Goal: Use online tool/utility

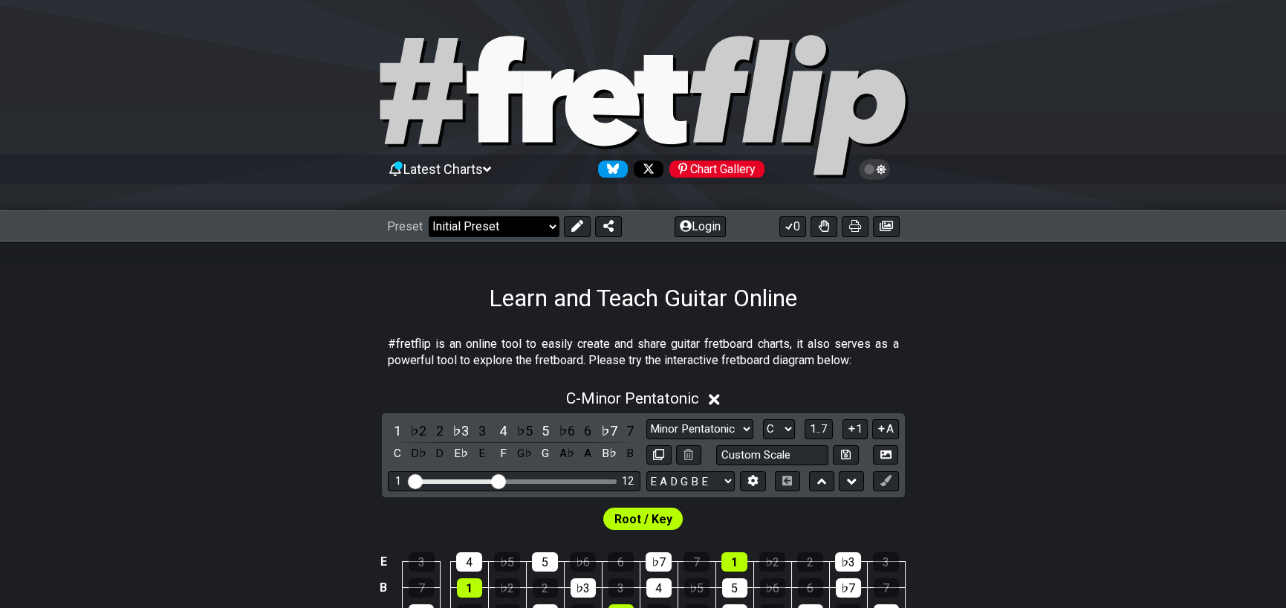
click at [543, 232] on select "Welcome to #fretflip! Initial Preset Custom Preset Minor Pentatonic Major Penta…" at bounding box center [494, 226] width 131 height 21
click at [491, 169] on icon at bounding box center [487, 169] width 8 height 13
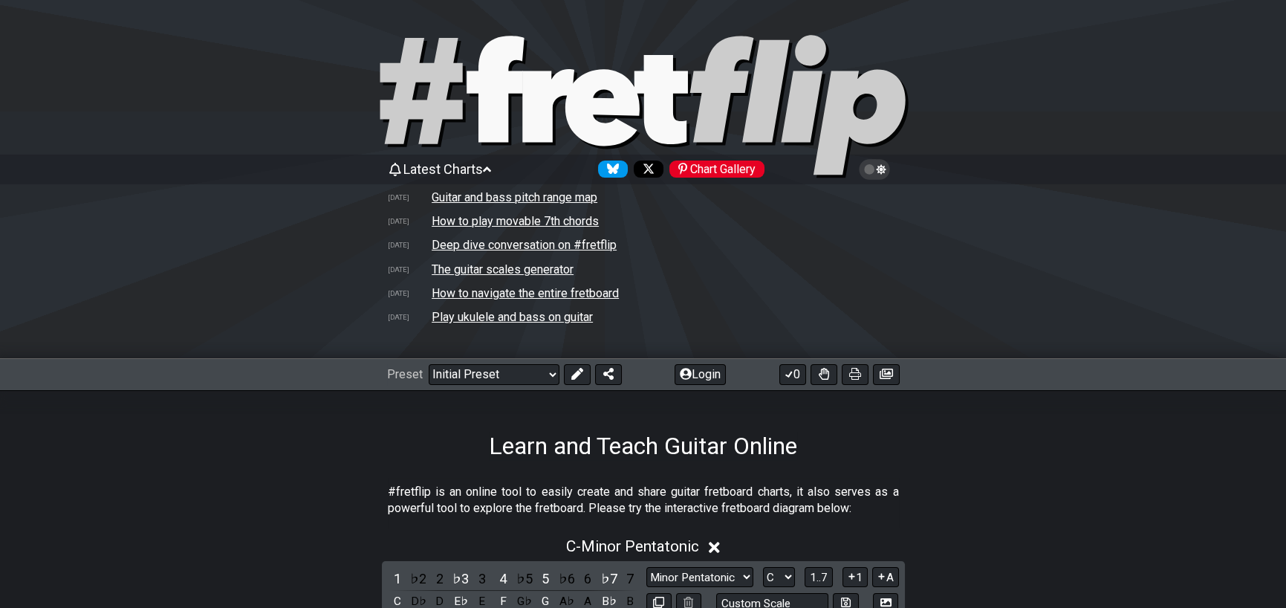
click at [491, 169] on icon at bounding box center [487, 169] width 8 height 13
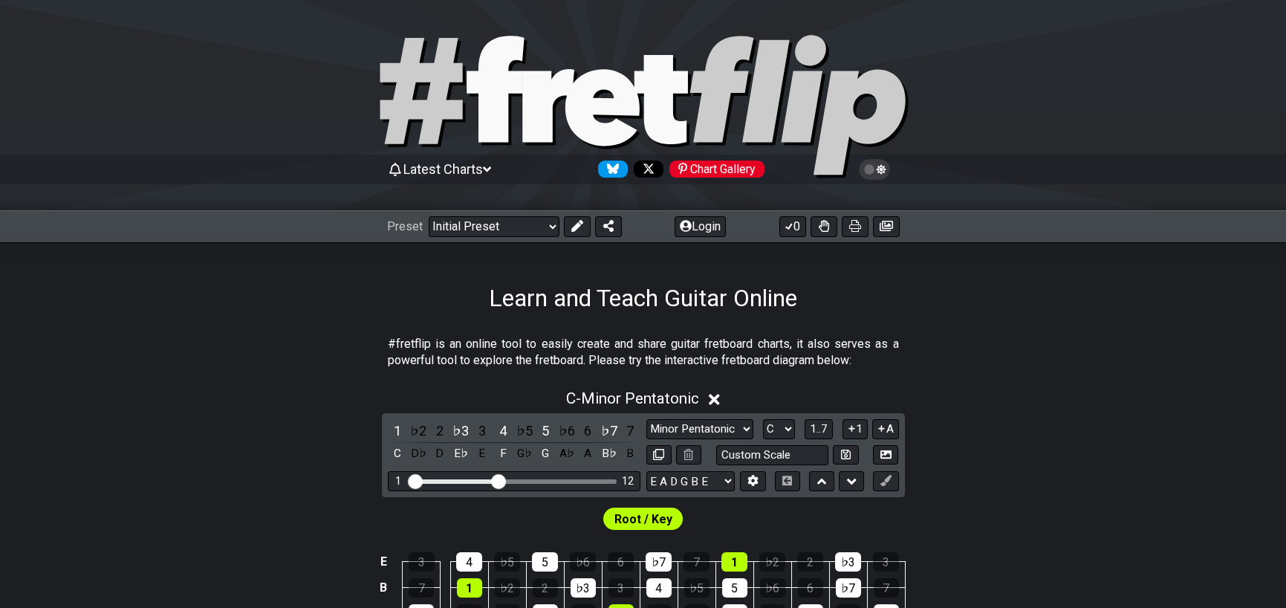
drag, startPoint x: 146, startPoint y: 1, endPoint x: 234, endPoint y: 319, distance: 330.5
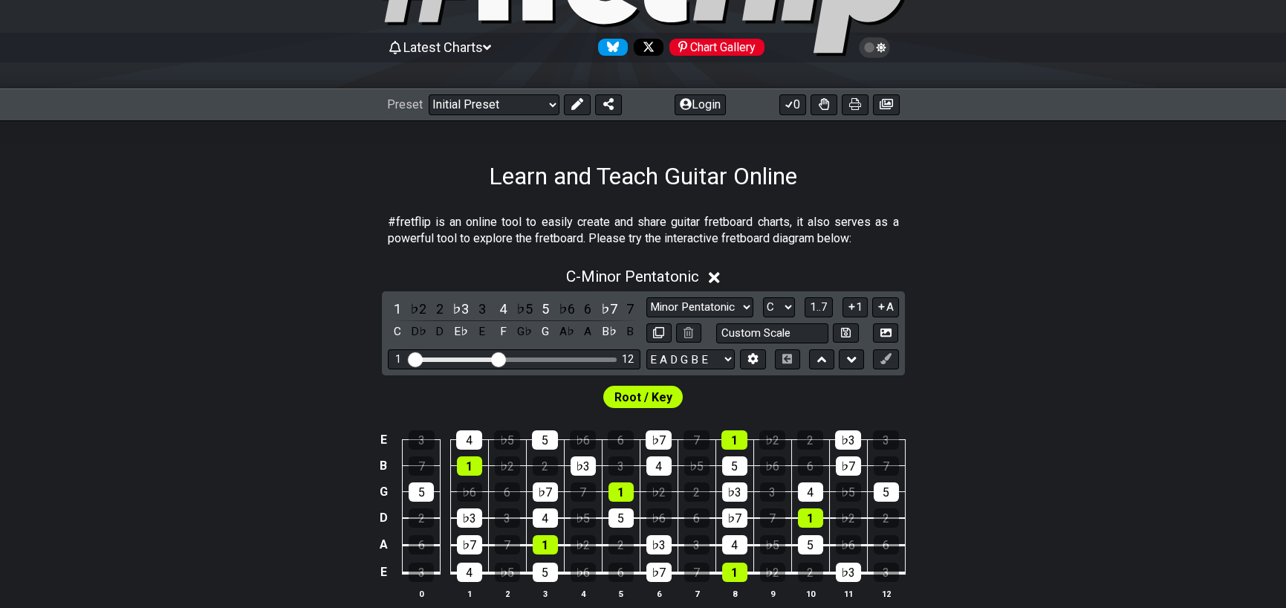
scroll to position [149, 0]
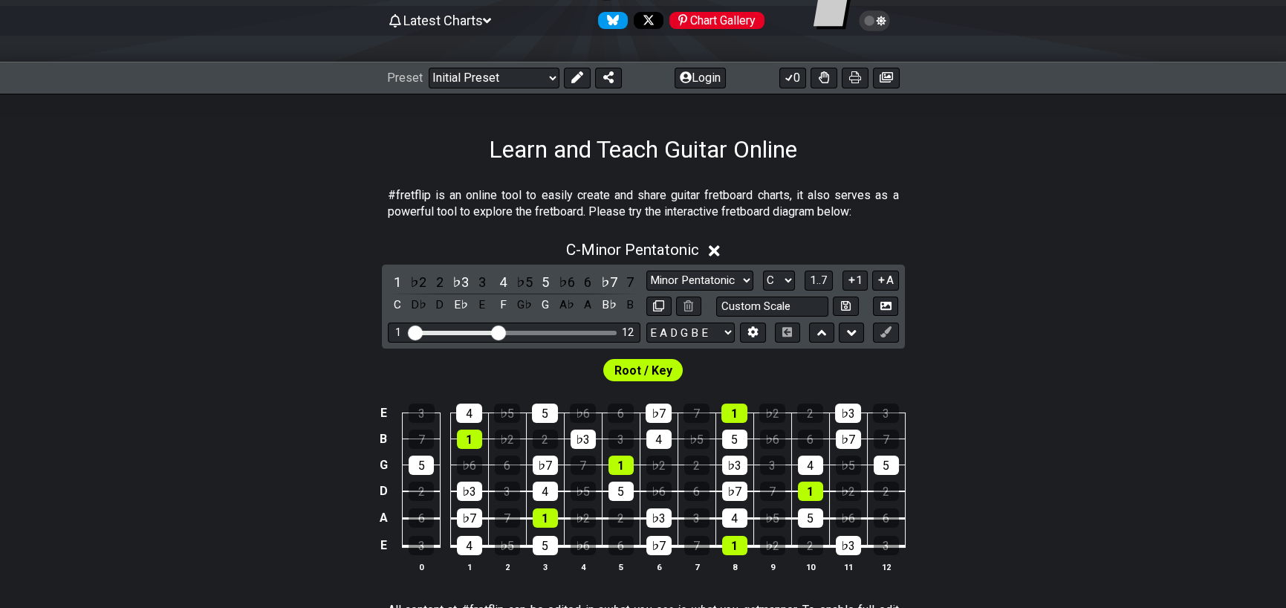
click at [715, 245] on icon at bounding box center [714, 251] width 11 height 16
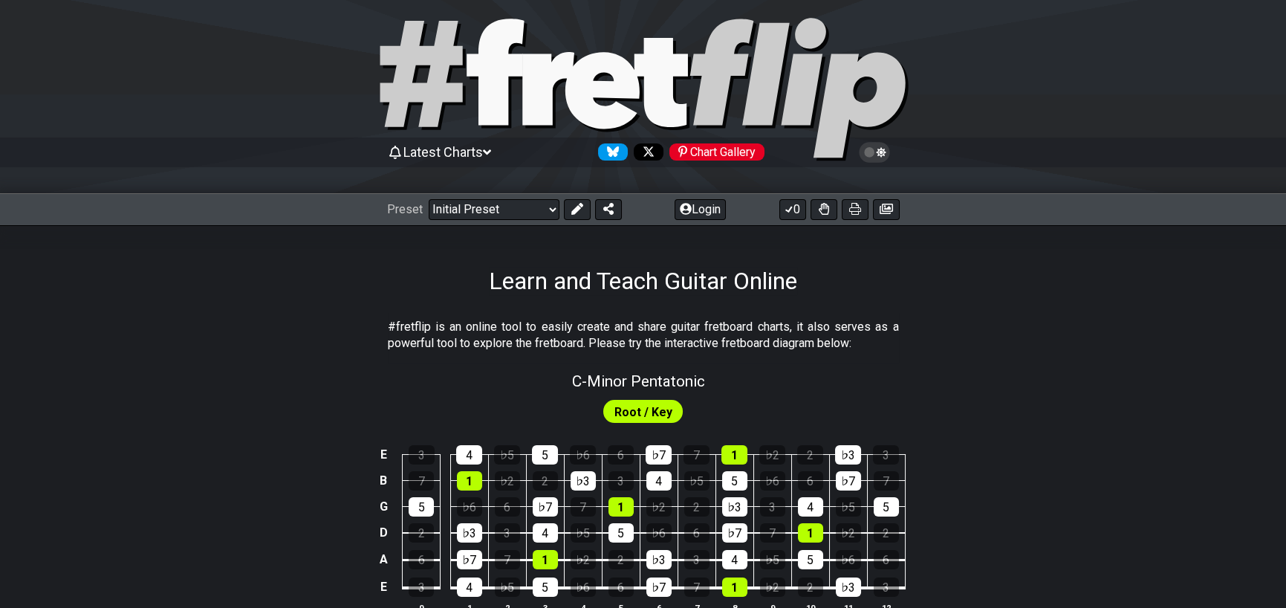
scroll to position [0, 0]
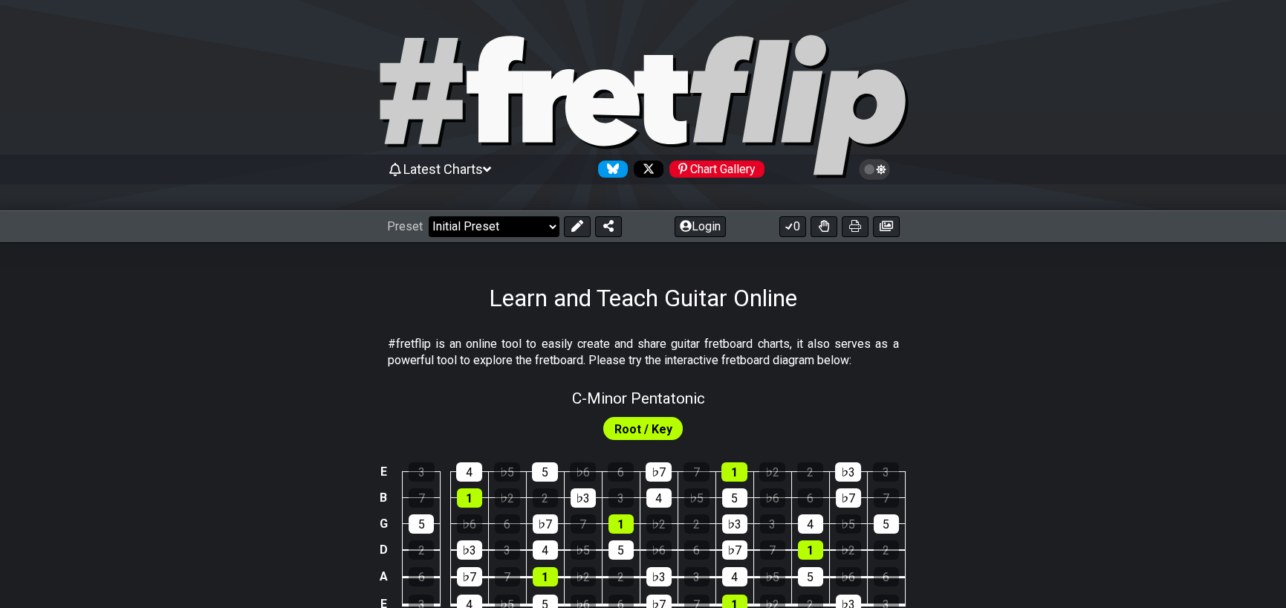
click at [535, 217] on select "Welcome to #fretflip! Initial Preset Custom Preset Minor Pentatonic Major Penta…" at bounding box center [494, 226] width 131 height 21
drag, startPoint x: 288, startPoint y: 308, endPoint x: 326, endPoint y: 260, distance: 60.8
click at [290, 308] on div "Learn and Teach Guitar Online" at bounding box center [643, 277] width 1286 height 70
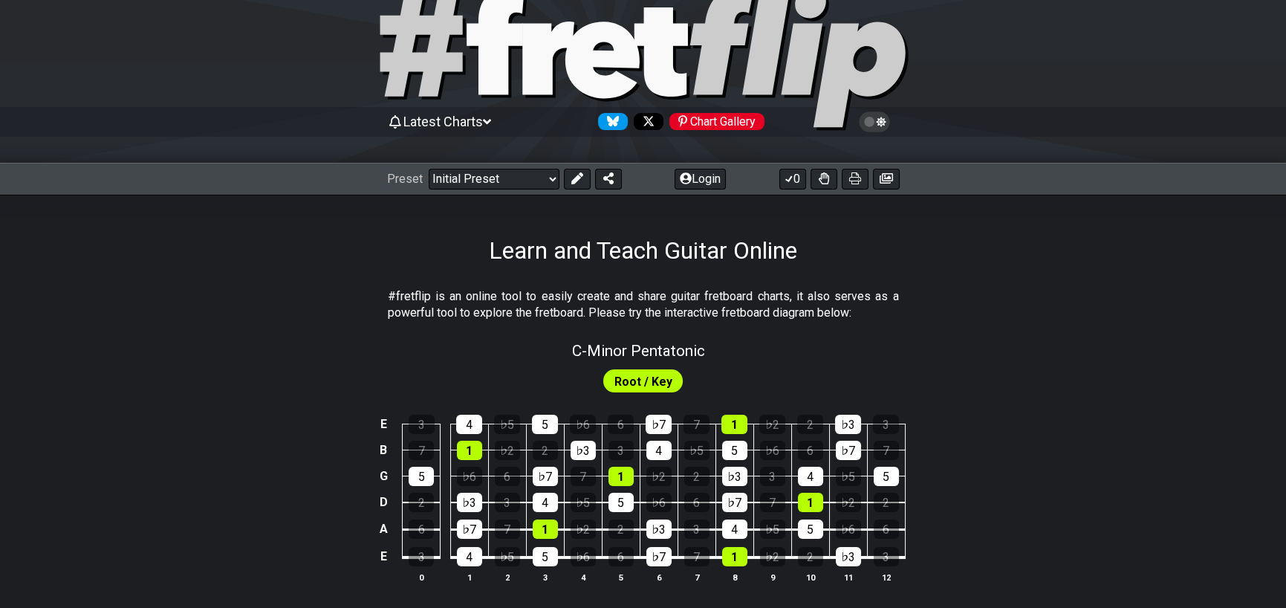
scroll to position [74, 0]
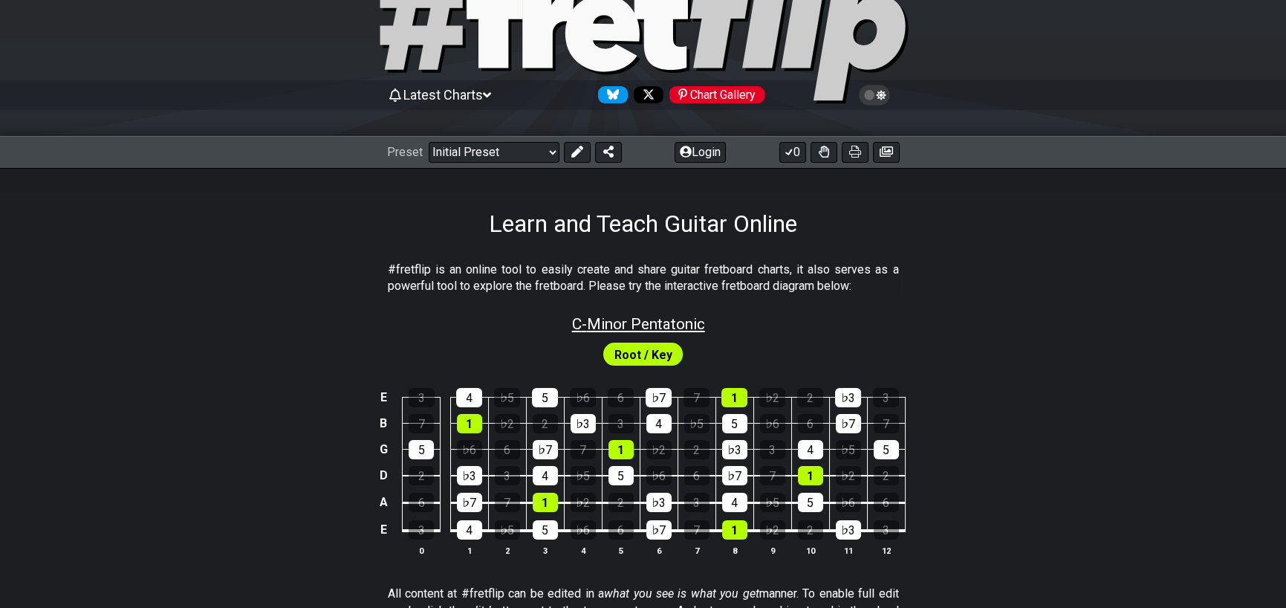
click at [576, 324] on span "C - Minor Pentatonic" at bounding box center [638, 324] width 133 height 18
select select "C"
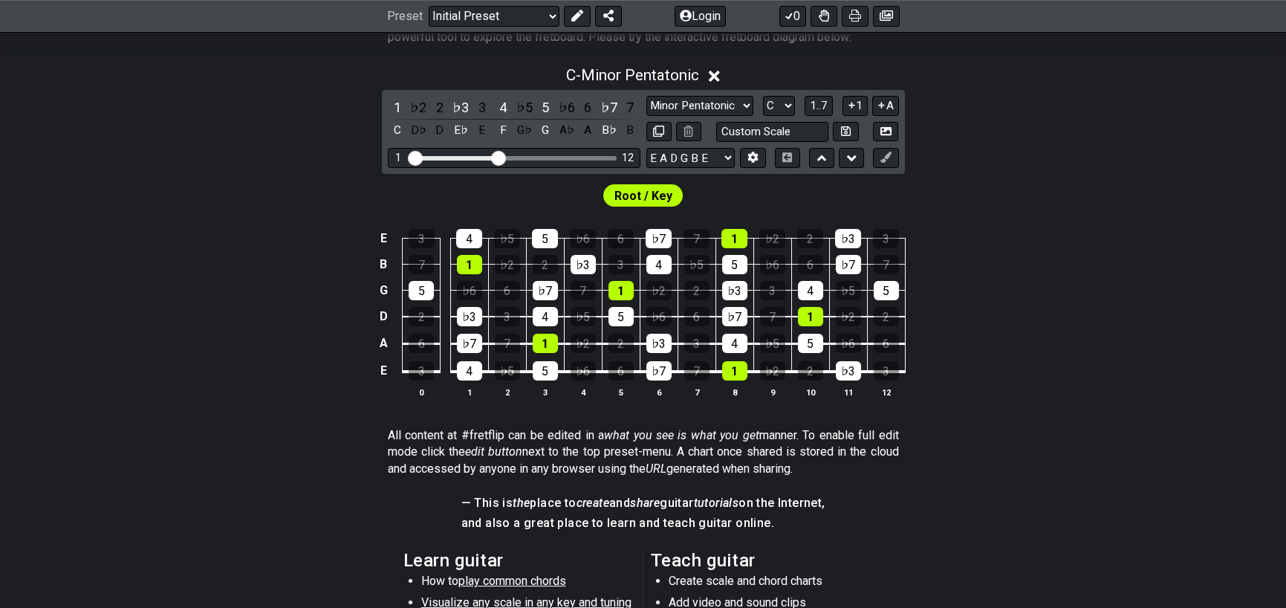
scroll to position [297, 0]
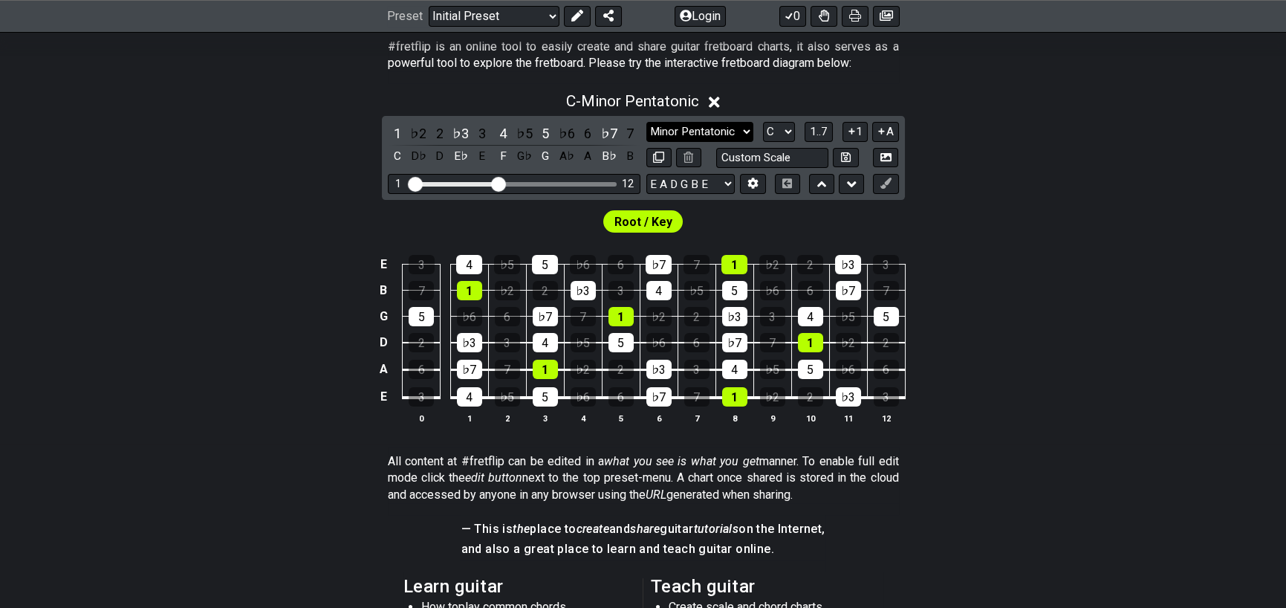
click at [727, 129] on select "Minor Pentatonic Click to edit Minor Pentatonic Major Pentatonic Minor Blues Ma…" at bounding box center [699, 132] width 107 height 20
select select "Major Pentatonic"
click at [646, 122] on select "Minor Pentatonic Click to edit Minor Pentatonic Major Pentatonic Minor Blues Ma…" at bounding box center [699, 132] width 107 height 20
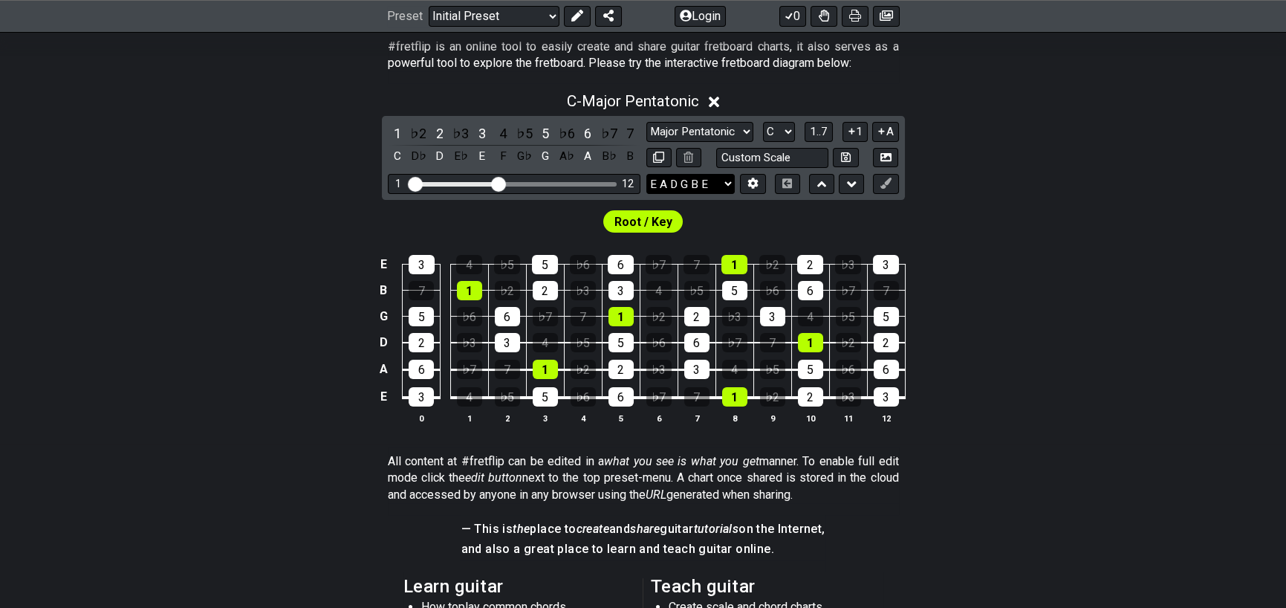
click at [698, 186] on select "E A D G B E E A D G B E E A D G B E B E A D F♯ B A D G C E A D A D G B E E♭ A♭ …" at bounding box center [690, 184] width 88 height 20
select select "E A D G"
click at [646, 174] on select "E A D G B E E A D G B E E A D G B E B E A D F♯ B A D G C E A D A D G B E E♭ A♭ …" at bounding box center [690, 184] width 88 height 20
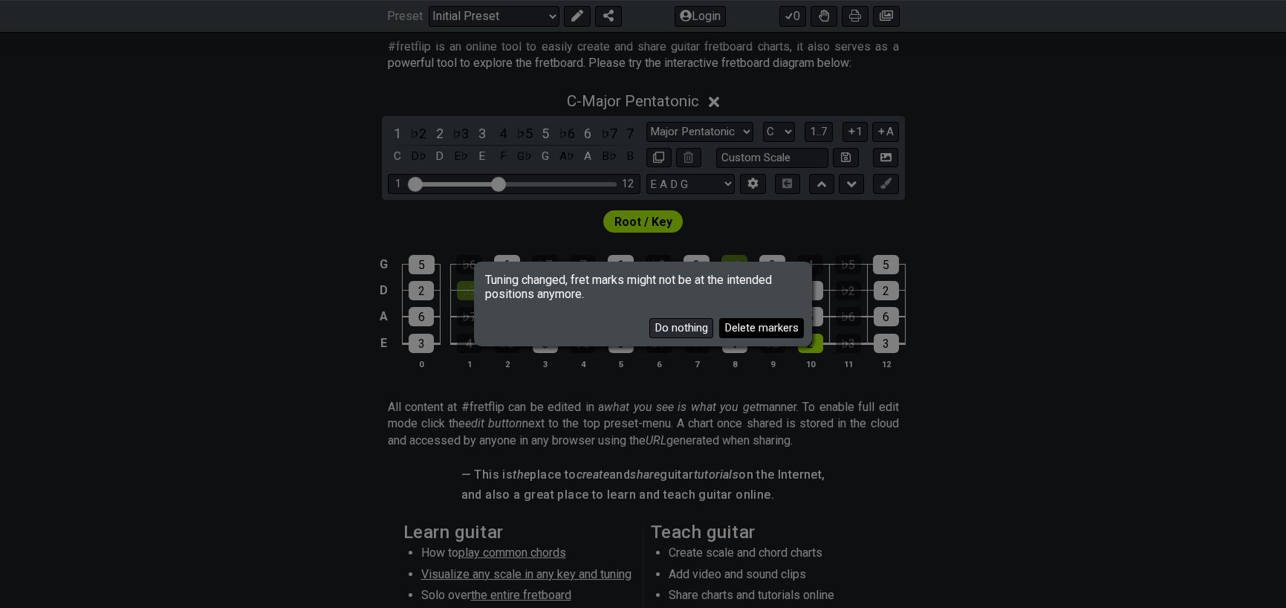
click at [741, 326] on button "Delete markers" at bounding box center [761, 328] width 85 height 20
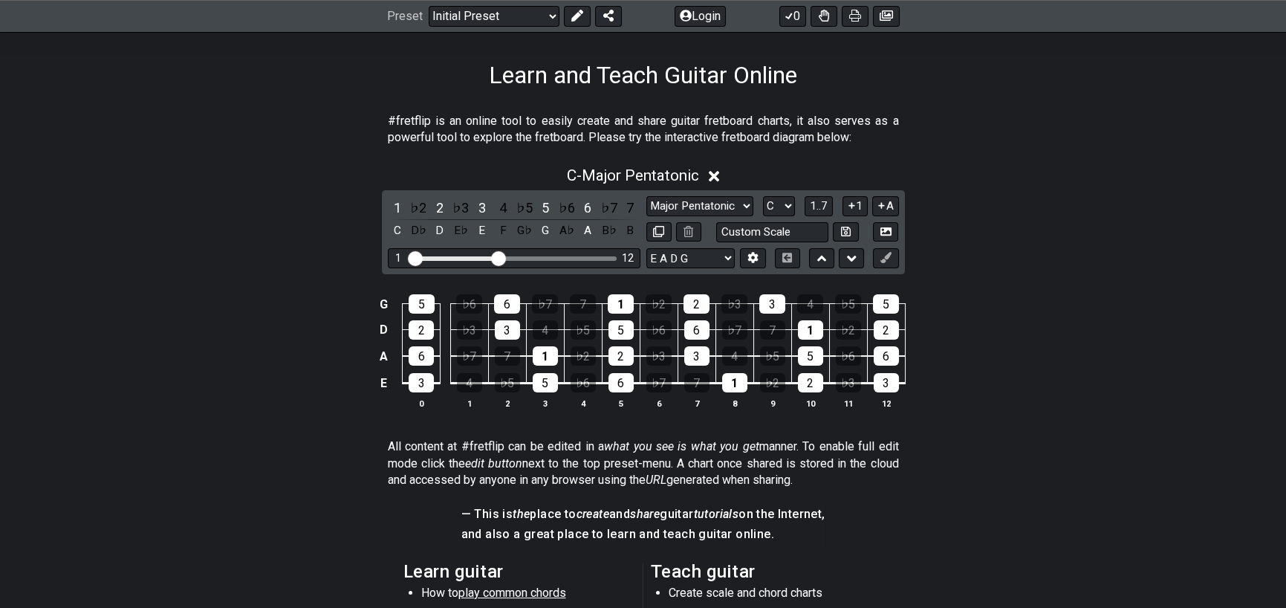
scroll to position [647, 0]
